Goal: Book appointment/travel/reservation

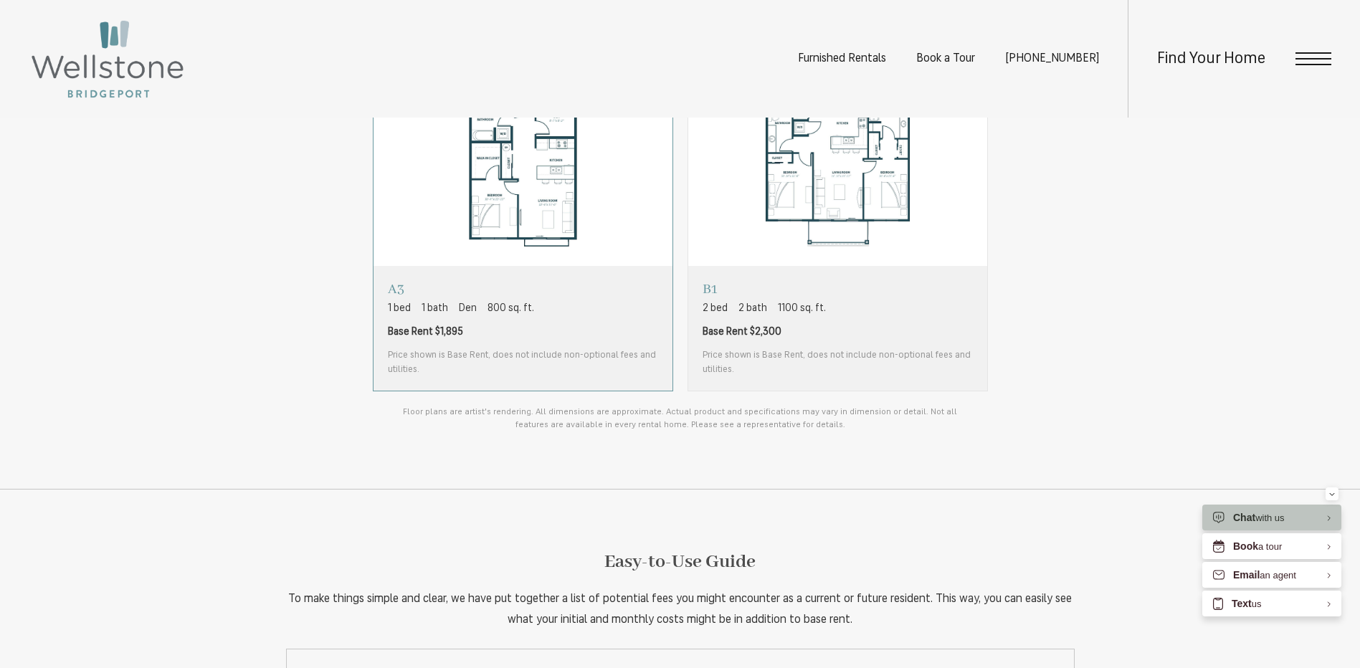
click at [546, 338] on span "Base Rent $1,895" at bounding box center [523, 332] width 270 height 15
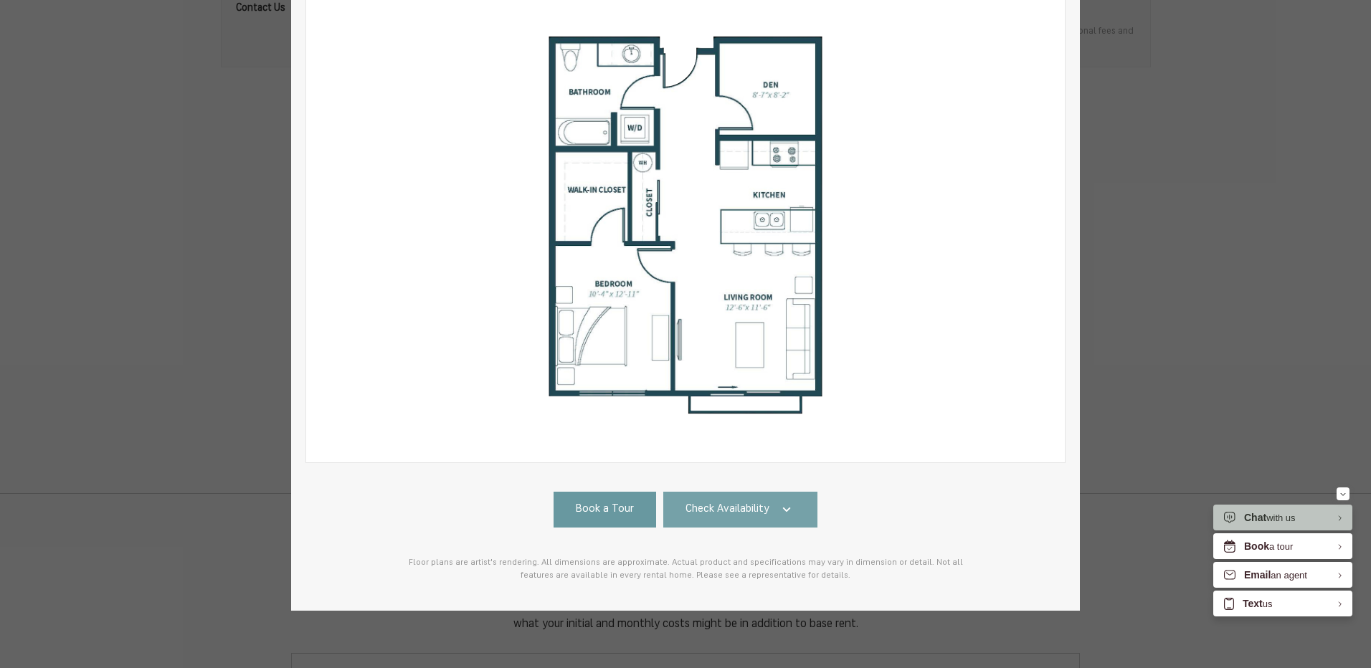
click at [762, 504] on link "Check Availability" at bounding box center [740, 510] width 155 height 36
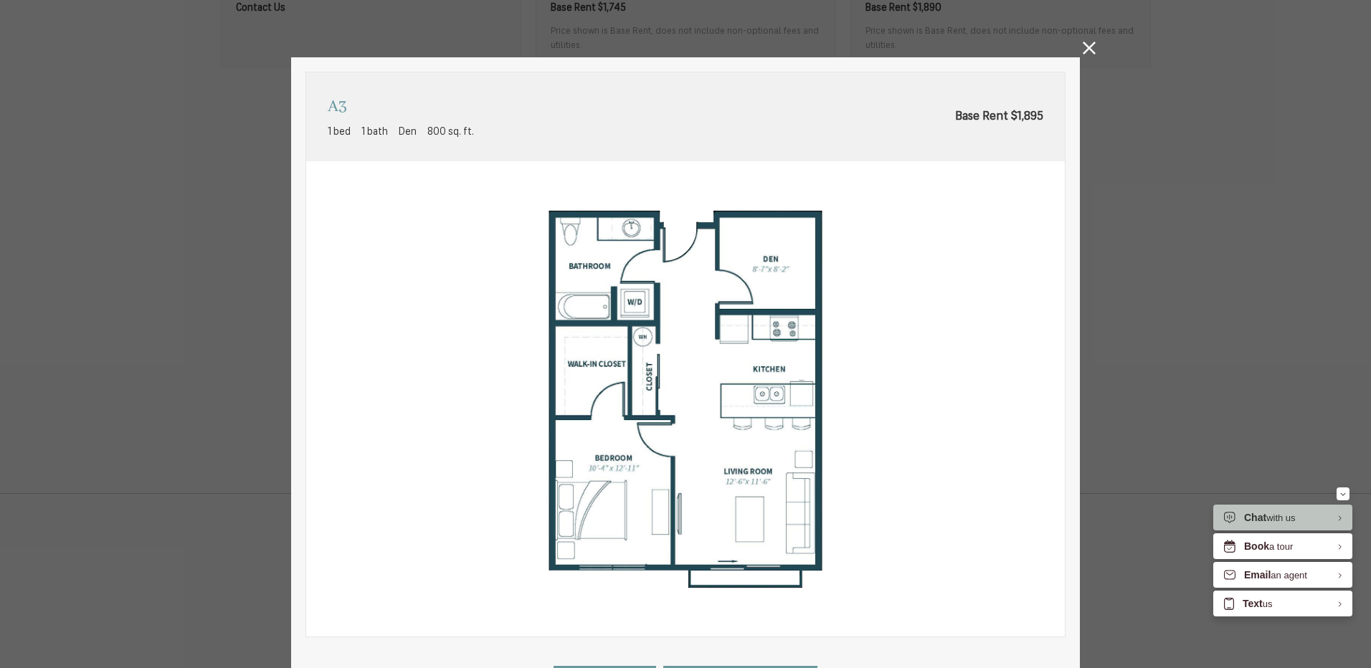
drag, startPoint x: 1083, startPoint y: 47, endPoint x: 1005, endPoint y: 222, distance: 191.9
click at [1083, 48] on icon at bounding box center [1089, 48] width 13 height 13
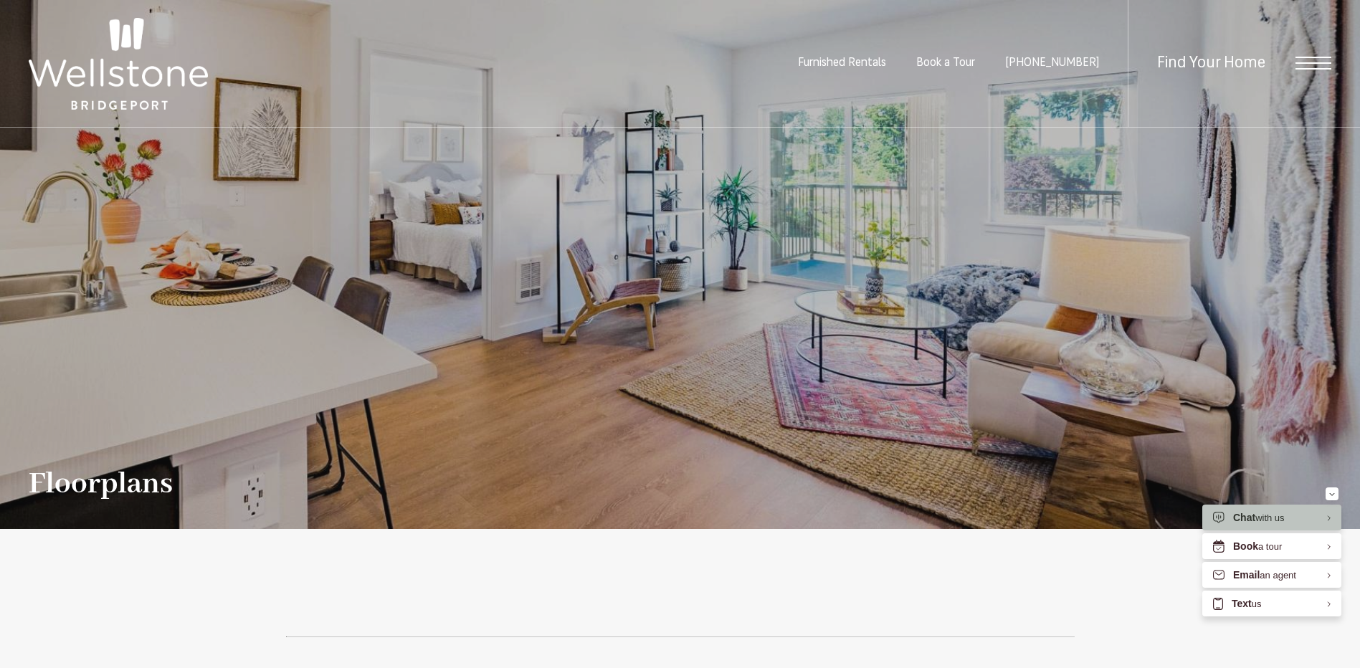
click at [124, 60] on img at bounding box center [118, 64] width 179 height 92
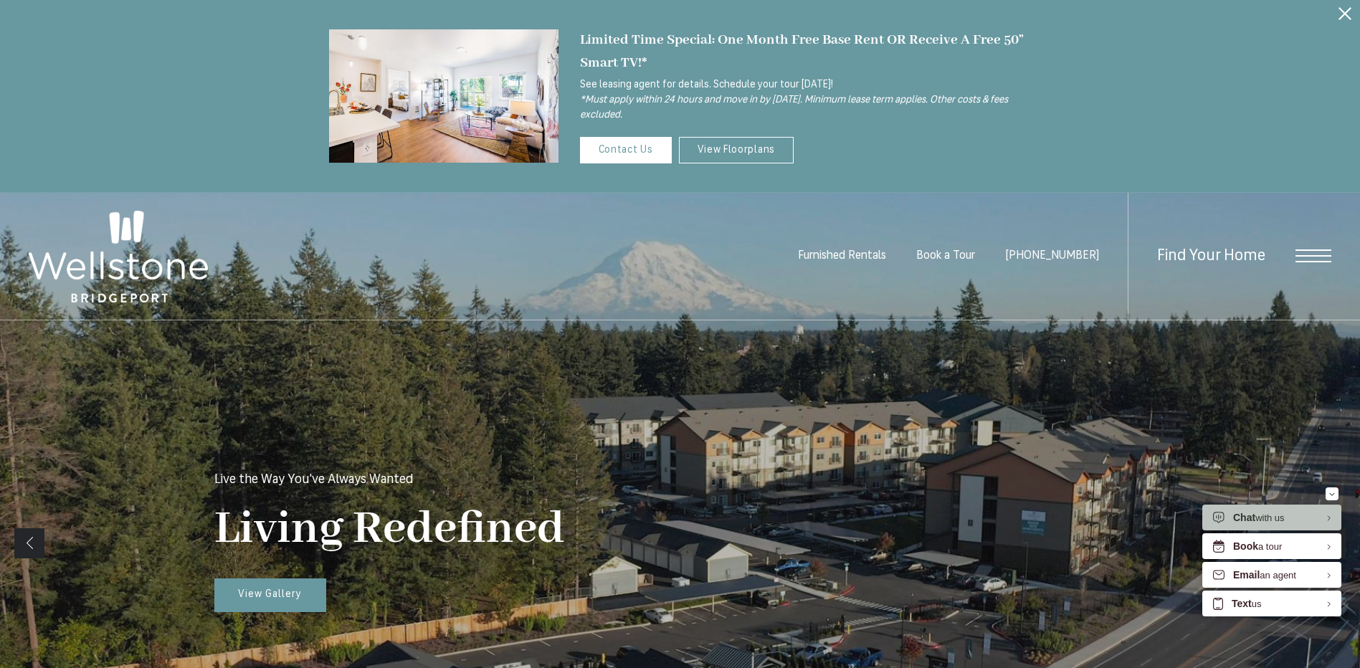
click at [868, 374] on div "Living Redefined Live the Way You've Always Wanted View Gallery" at bounding box center [680, 544] width 932 height 446
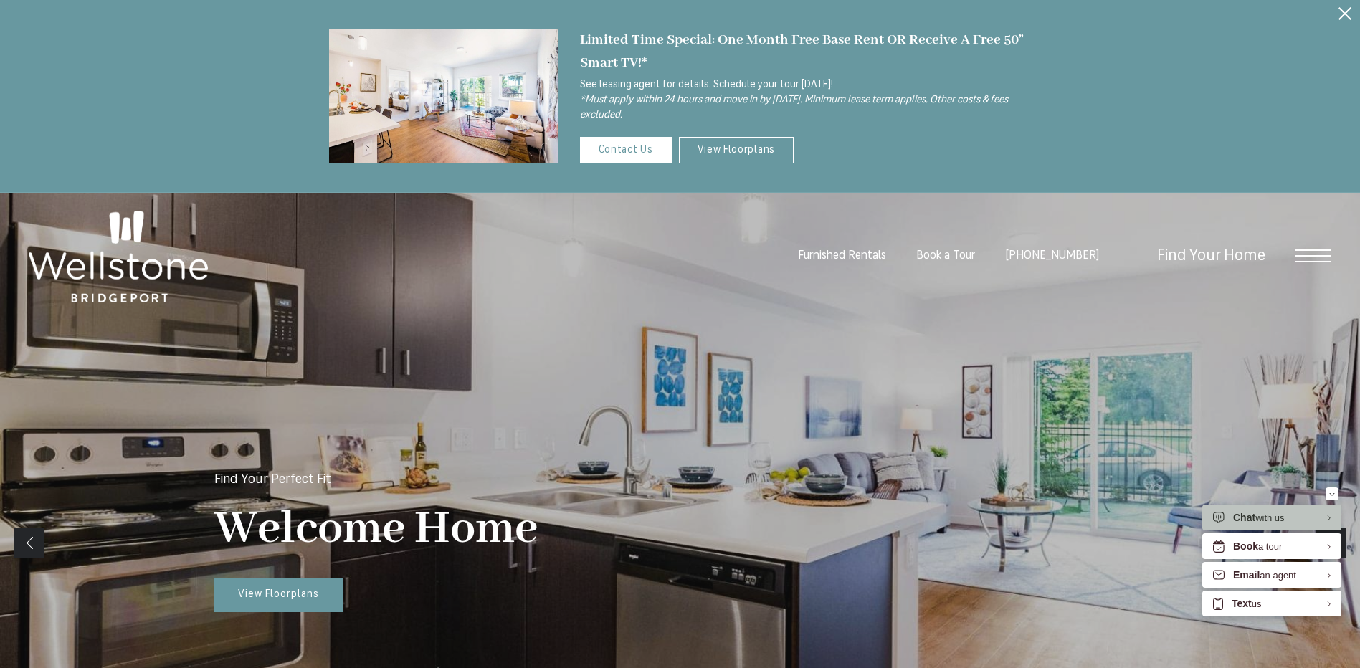
click at [1304, 255] on span "Open Menu" at bounding box center [1314, 255] width 36 height 1
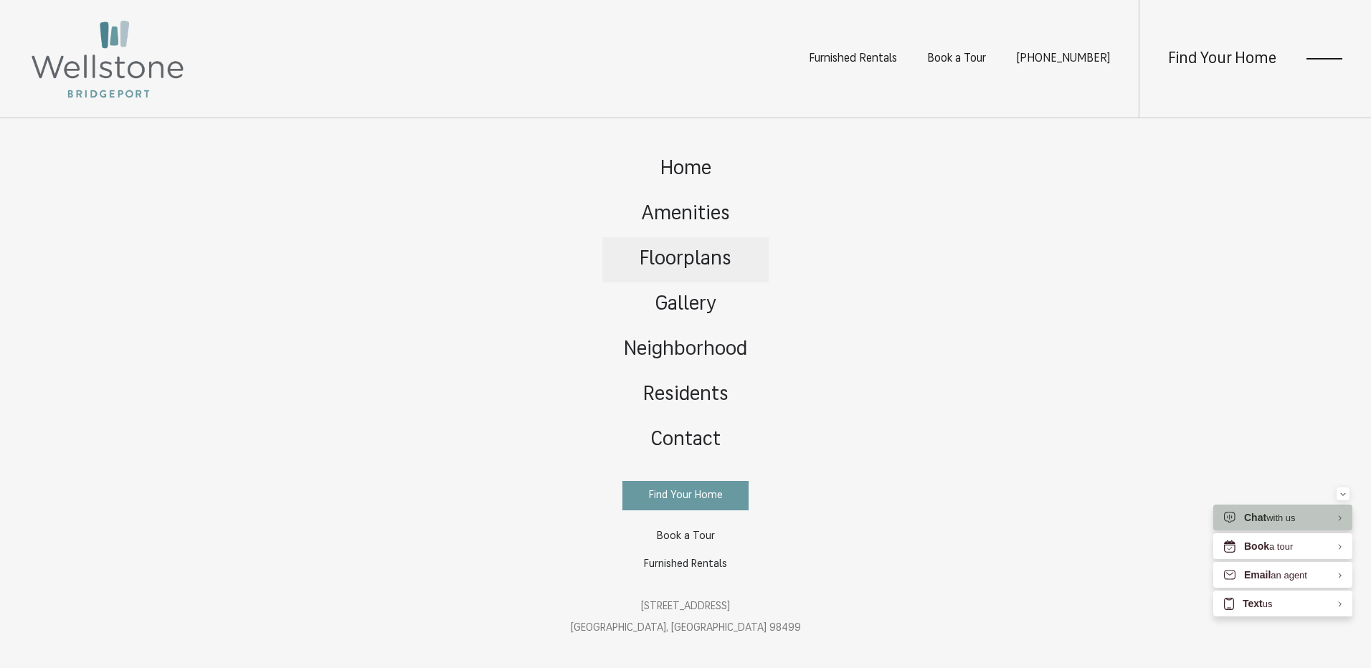
click at [694, 258] on span "Floorplans" at bounding box center [686, 260] width 92 height 20
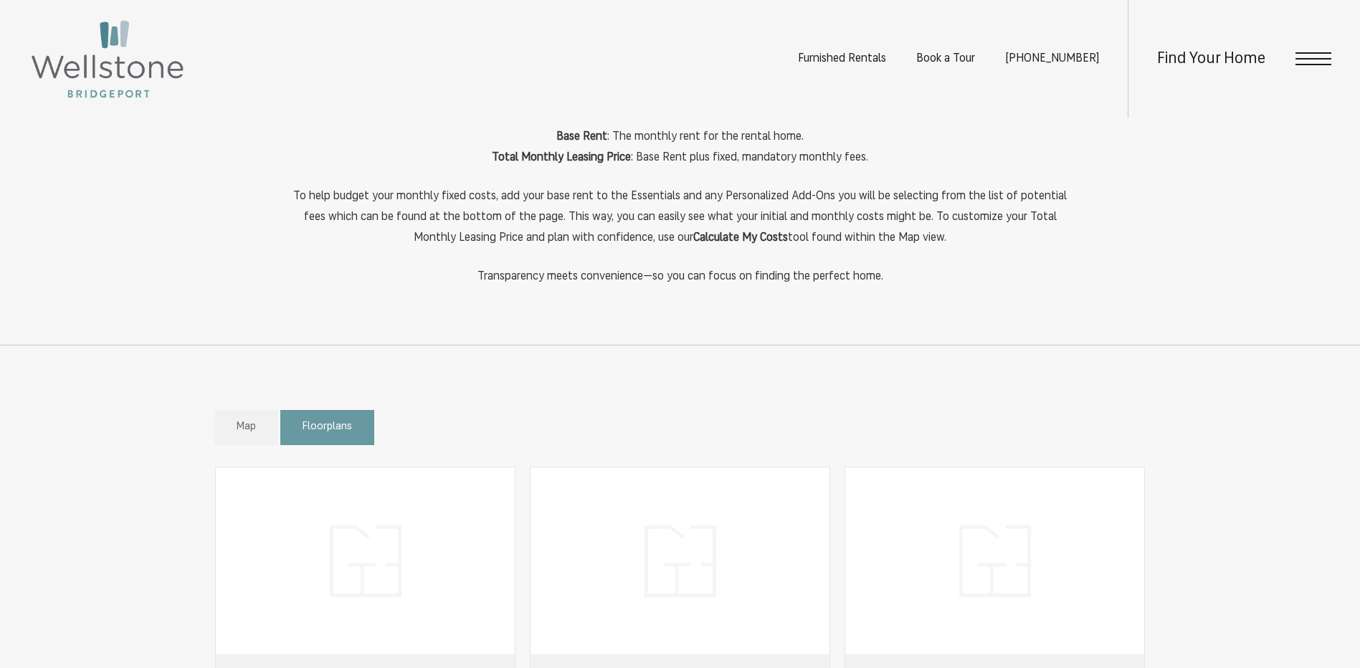
scroll to position [1219, 0]
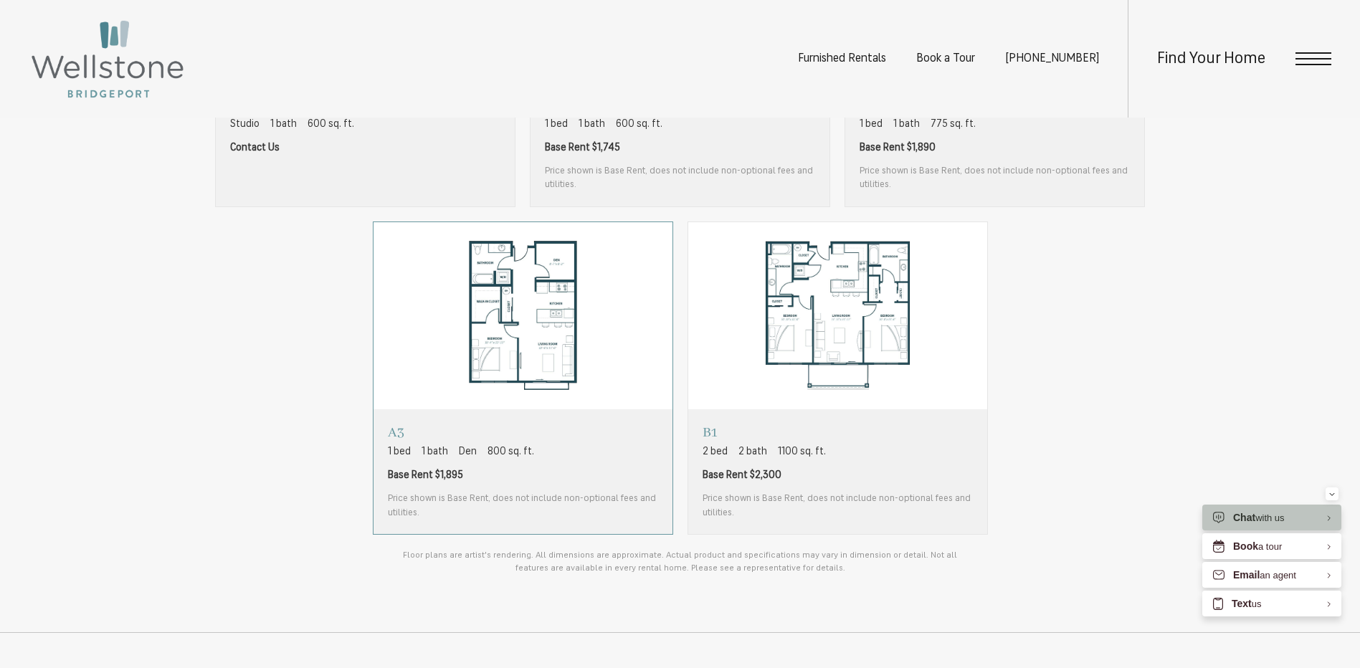
click at [543, 471] on span "Base Rent $1,895" at bounding box center [523, 475] width 270 height 15
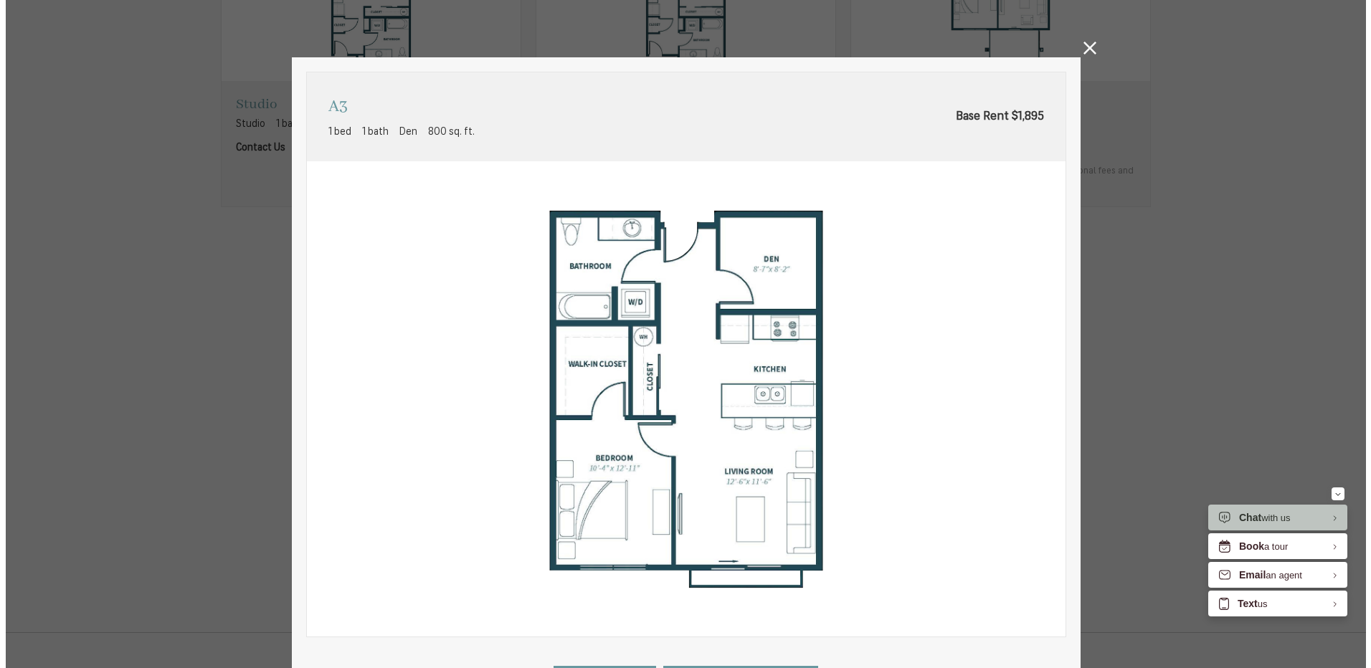
scroll to position [0, 0]
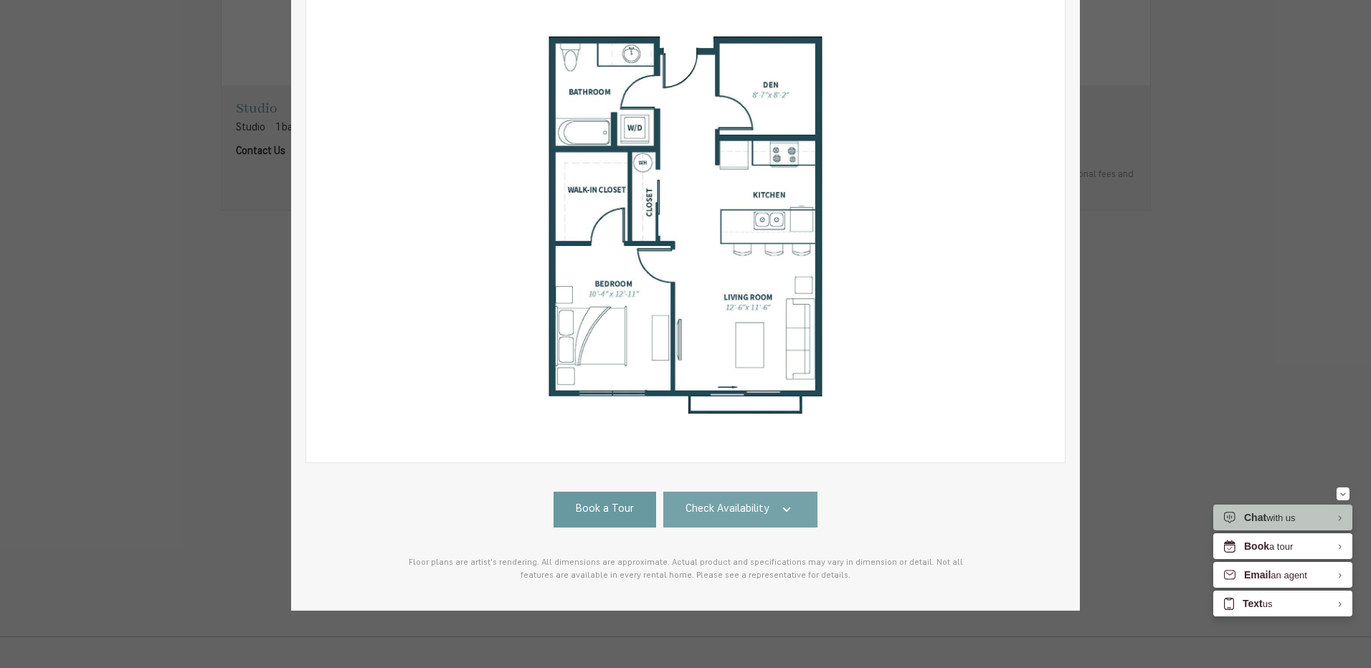
click at [730, 508] on link "Check Availability" at bounding box center [740, 510] width 155 height 36
